Goal: Task Accomplishment & Management: Manage account settings

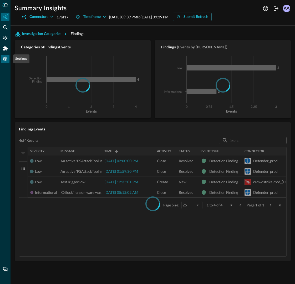
click at [4, 60] on icon "Settings" at bounding box center [5, 59] width 4 height 4
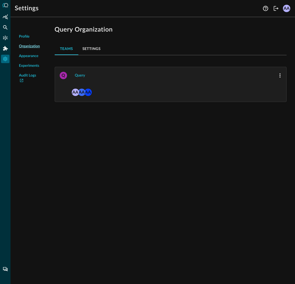
click at [86, 50] on button "Settings" at bounding box center [91, 48] width 27 height 13
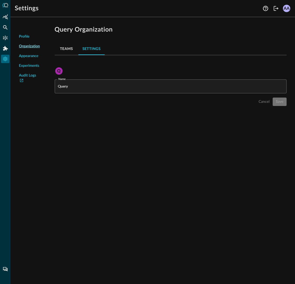
click at [73, 44] on button "Teams" at bounding box center [67, 48] width 24 height 13
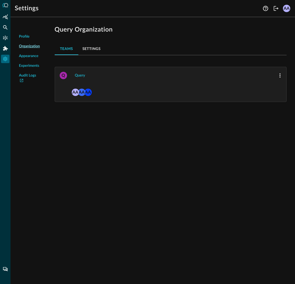
click at [86, 48] on button "Settings" at bounding box center [91, 48] width 27 height 13
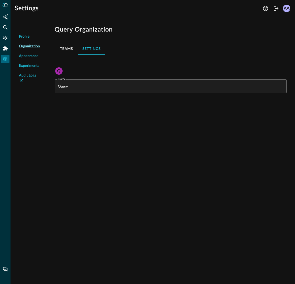
click at [67, 49] on button "Teams" at bounding box center [67, 48] width 24 height 13
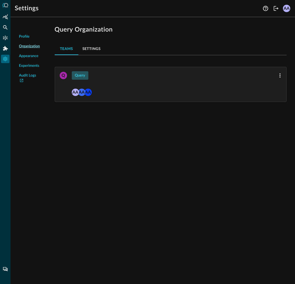
click at [77, 74] on button "Query" at bounding box center [80, 75] width 17 height 8
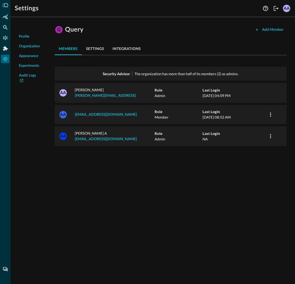
click at [129, 51] on button "integrations" at bounding box center [126, 48] width 37 height 13
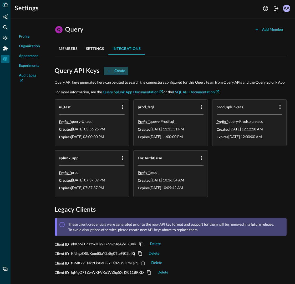
click at [120, 73] on button "Create" at bounding box center [116, 71] width 24 height 8
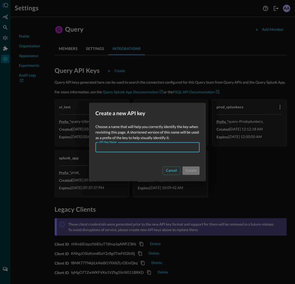
click at [133, 148] on input "API Key Name" at bounding box center [149, 148] width 101 height 10
type input "prod_list_all"
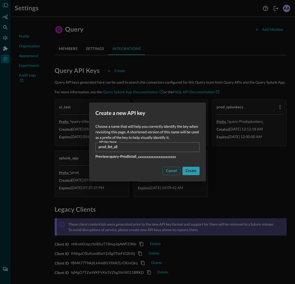
click at [189, 170] on button "Create" at bounding box center [191, 171] width 17 height 8
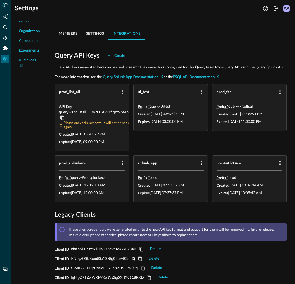
scroll to position [15, 0]
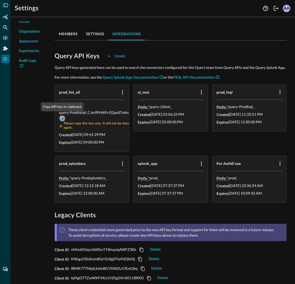
click at [62, 117] on icon "Copy API key to clipboard" at bounding box center [62, 118] width 5 height 5
